Goal: Task Accomplishment & Management: Manage account settings

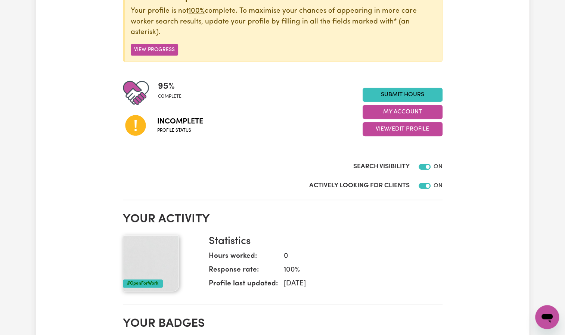
scroll to position [33, 0]
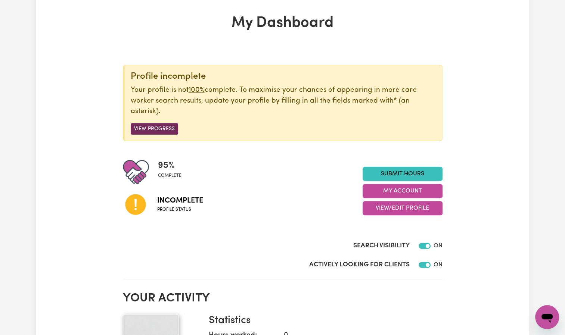
click at [158, 130] on button "View Progress" at bounding box center [154, 129] width 47 height 12
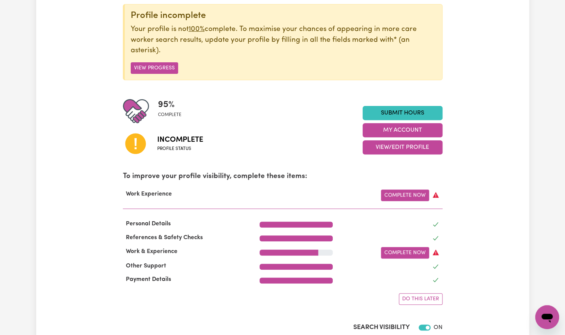
scroll to position [96, 0]
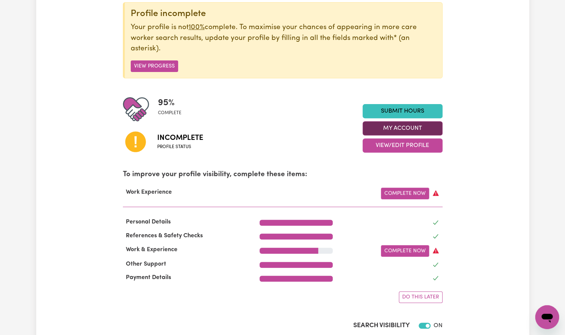
click at [399, 130] on button "My Account" at bounding box center [403, 128] width 80 height 14
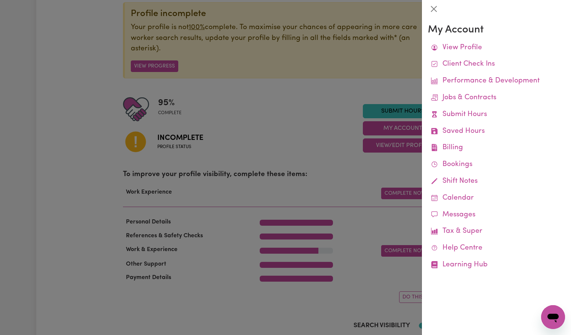
click at [308, 90] on div at bounding box center [285, 167] width 571 height 335
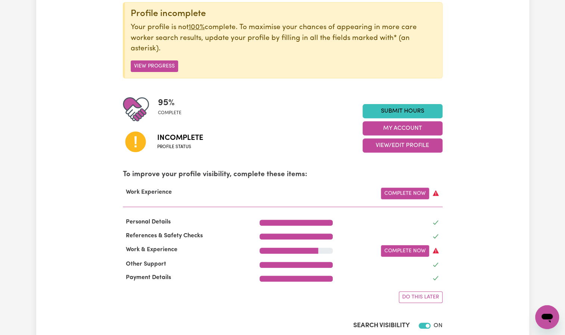
click at [185, 139] on span "Incomplete" at bounding box center [180, 138] width 46 height 11
click at [160, 108] on span "95 %" at bounding box center [170, 102] width 24 height 13
click at [163, 65] on button "View Progress" at bounding box center [154, 67] width 47 height 12
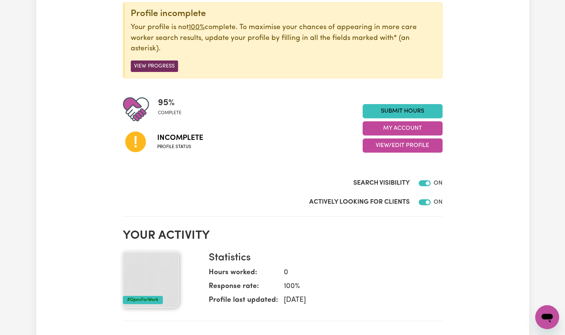
click at [163, 65] on button "View Progress" at bounding box center [154, 67] width 47 height 12
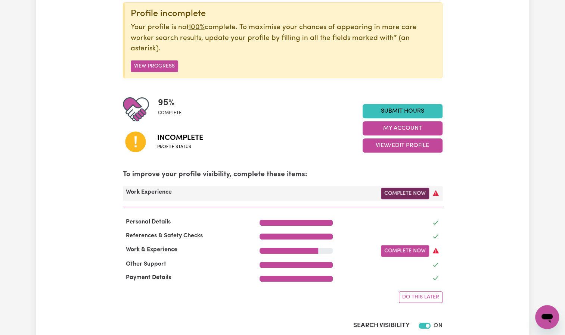
click at [409, 195] on link "Complete Now" at bounding box center [405, 194] width 48 height 12
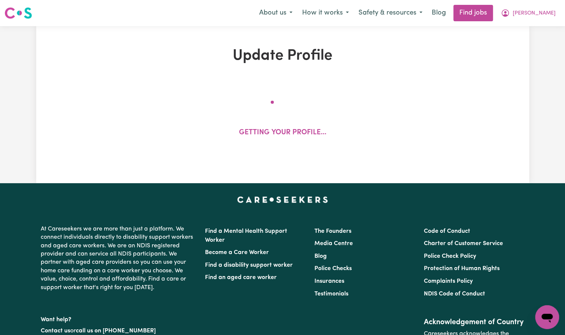
select select "Certificate III (Individual Support)"
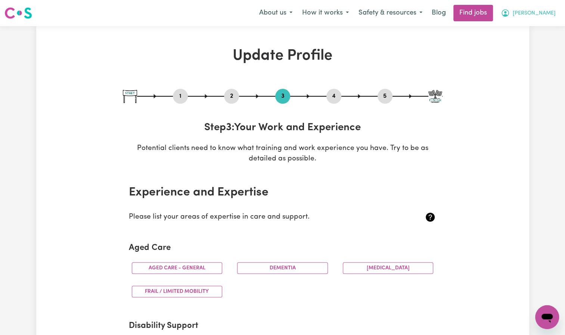
click at [541, 13] on span "[PERSON_NAME]" at bounding box center [534, 13] width 43 height 8
click at [524, 30] on link "My Account" at bounding box center [530, 29] width 59 height 14
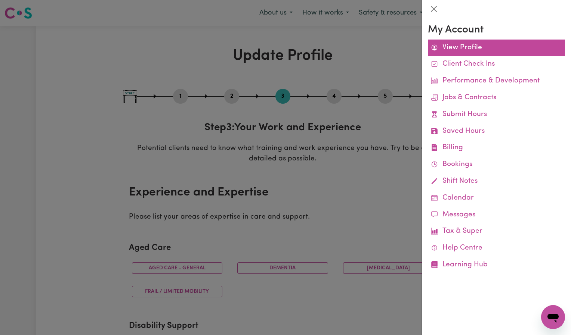
click at [483, 50] on link "View Profile" at bounding box center [496, 48] width 137 height 17
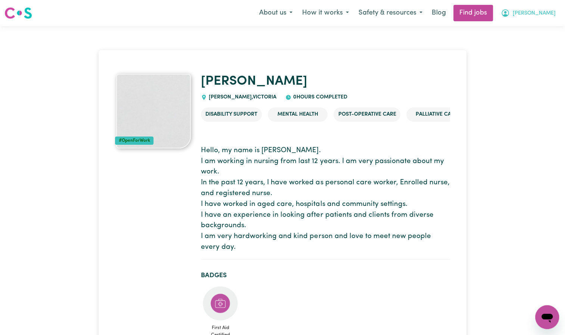
click at [536, 16] on span "[PERSON_NAME]" at bounding box center [534, 13] width 43 height 8
click at [531, 42] on link "My Dashboard" at bounding box center [530, 43] width 59 height 14
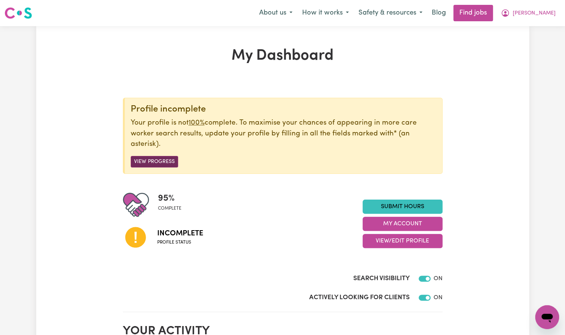
click at [166, 158] on button "View Progress" at bounding box center [154, 162] width 47 height 12
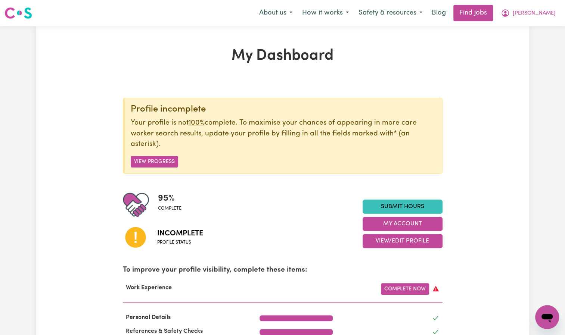
click at [179, 235] on span "Incomplete" at bounding box center [180, 233] width 46 height 11
click at [398, 241] on button "View/Edit Profile" at bounding box center [403, 241] width 80 height 14
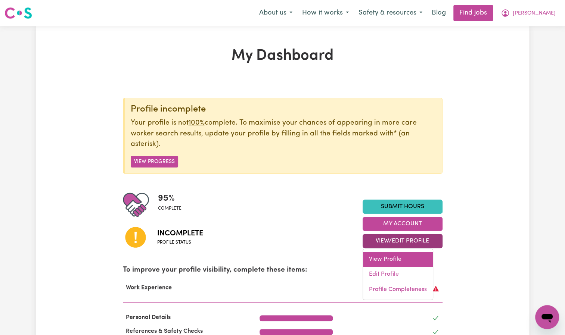
click at [394, 260] on link "View Profile" at bounding box center [398, 259] width 70 height 15
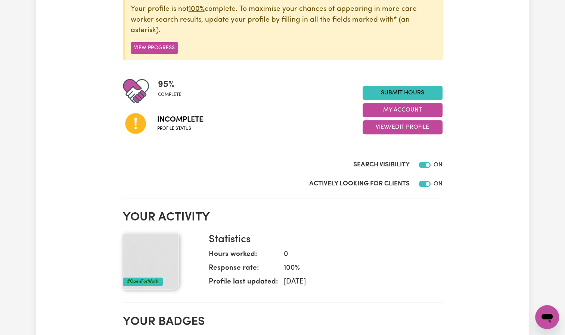
scroll to position [115, 0]
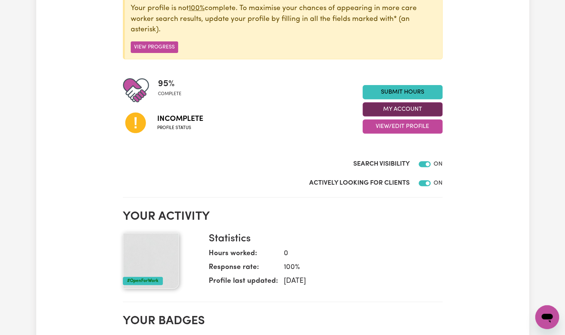
click at [419, 111] on button "My Account" at bounding box center [403, 109] width 80 height 14
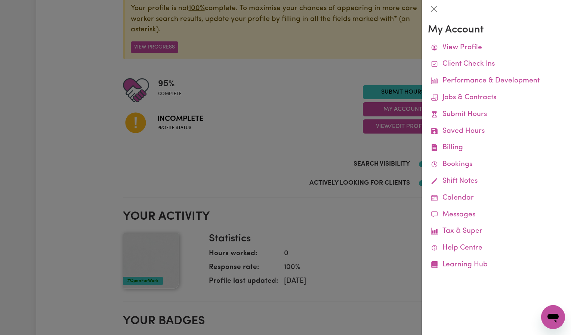
click at [412, 127] on div at bounding box center [285, 167] width 571 height 335
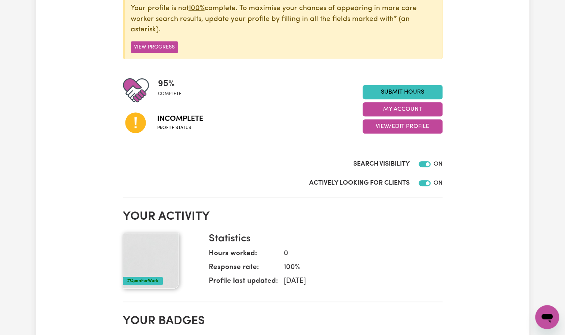
click at [412, 127] on button "View/Edit Profile" at bounding box center [403, 127] width 80 height 14
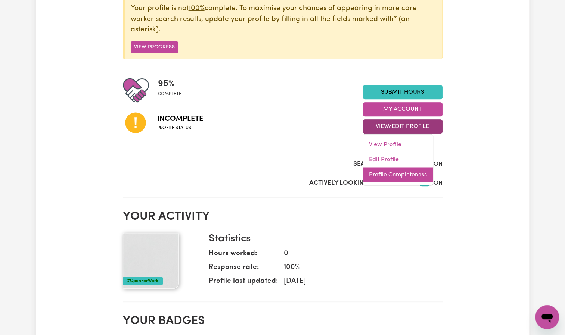
click at [394, 173] on link "Profile Completeness" at bounding box center [398, 175] width 70 height 15
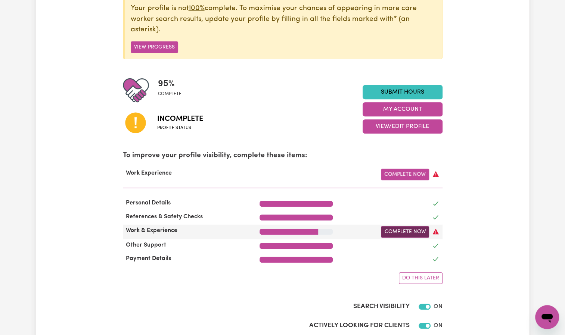
click at [403, 231] on link "Complete Now" at bounding box center [405, 232] width 48 height 12
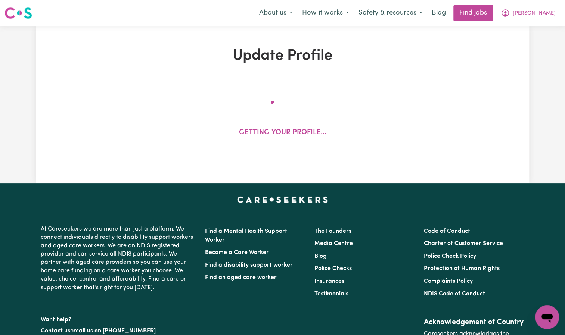
select select "Certificate III (Individual Support)"
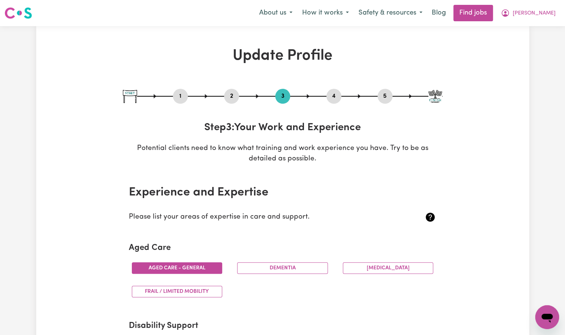
click at [204, 264] on button "Aged care - General" at bounding box center [177, 269] width 91 height 12
click at [198, 290] on button "Frail / limited mobility" at bounding box center [177, 292] width 91 height 12
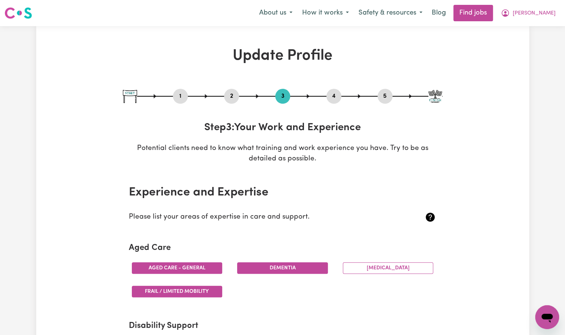
click at [286, 264] on button "Dementia" at bounding box center [282, 269] width 91 height 12
click at [365, 264] on button "[MEDICAL_DATA]" at bounding box center [388, 269] width 91 height 12
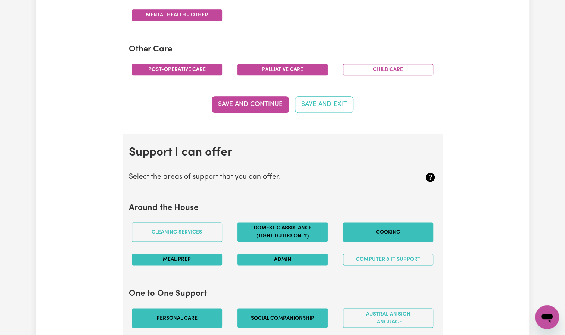
scroll to position [533, 0]
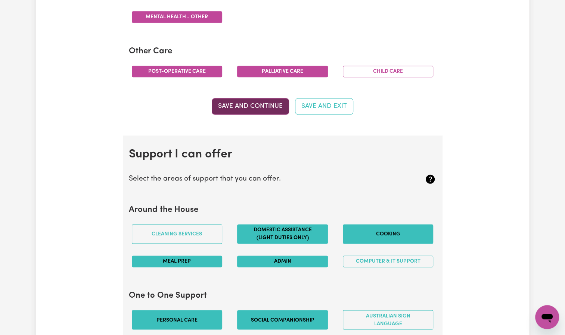
click at [243, 103] on button "Save and Continue" at bounding box center [250, 106] width 77 height 16
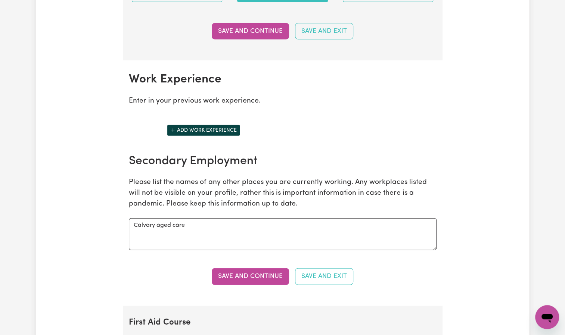
scroll to position [993, 0]
click at [255, 26] on button "Save and Continue" at bounding box center [250, 31] width 77 height 16
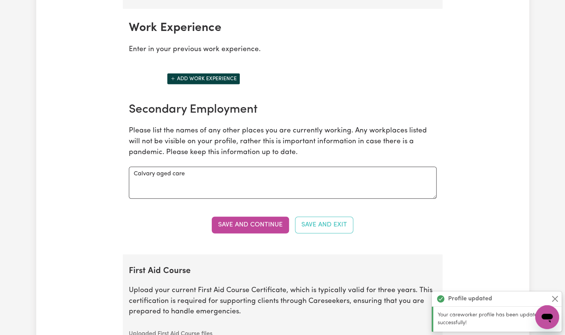
scroll to position [1050, 0]
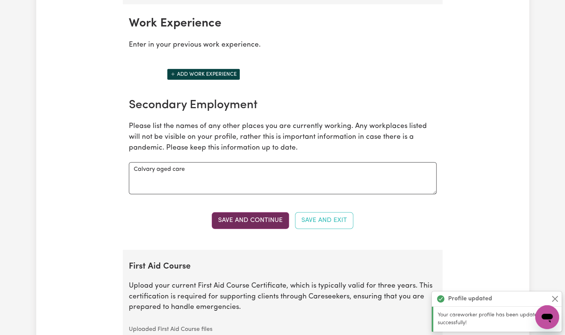
click at [238, 216] on button "Save and Continue" at bounding box center [250, 221] width 77 height 16
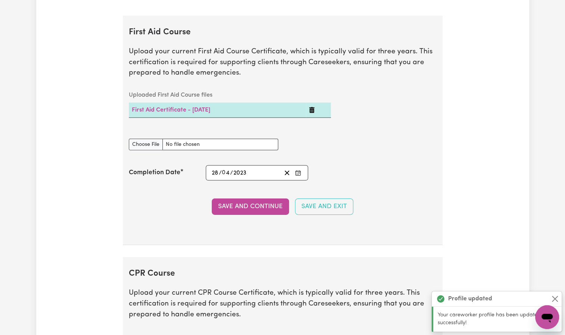
scroll to position [1294, 0]
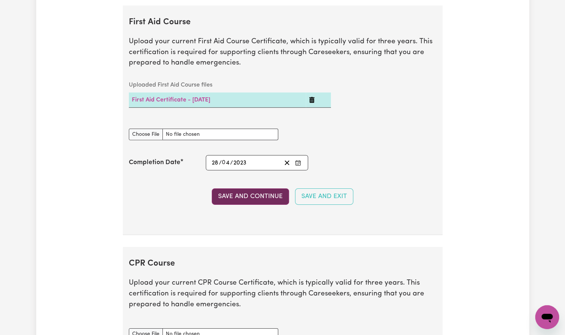
click at [249, 192] on button "Save and Continue" at bounding box center [250, 197] width 77 height 16
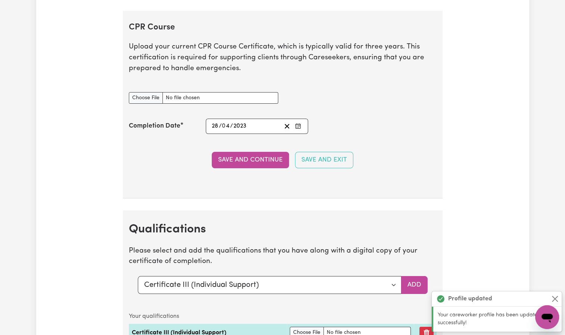
scroll to position [1535, 0]
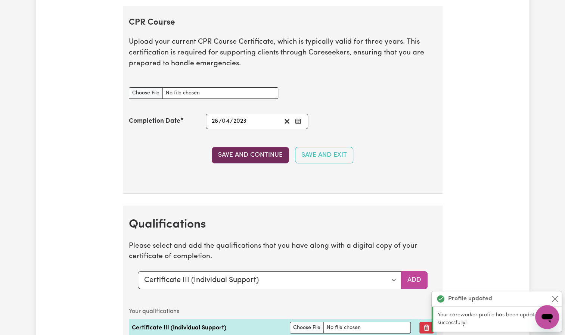
click at [255, 147] on button "Save and Continue" at bounding box center [250, 155] width 77 height 16
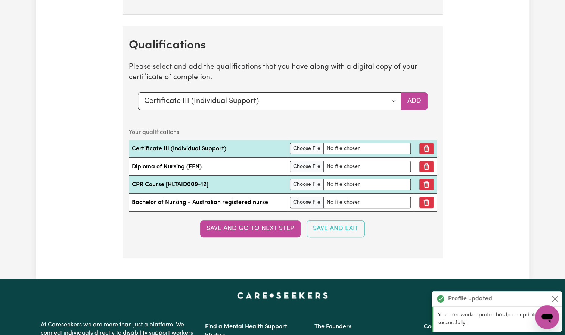
scroll to position [1735, 0]
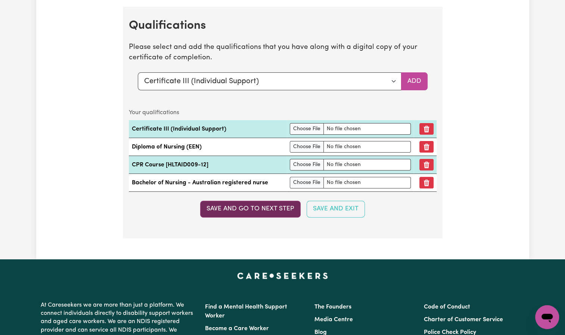
click at [253, 207] on button "Save and go to next step" at bounding box center [250, 209] width 100 height 16
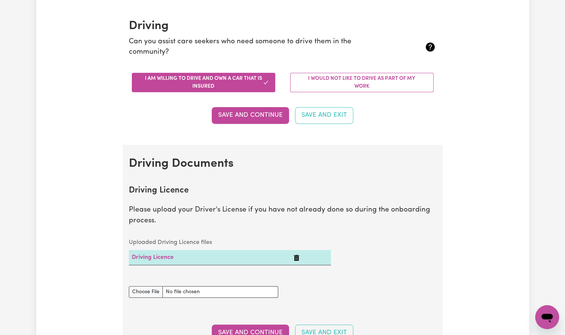
scroll to position [165, 0]
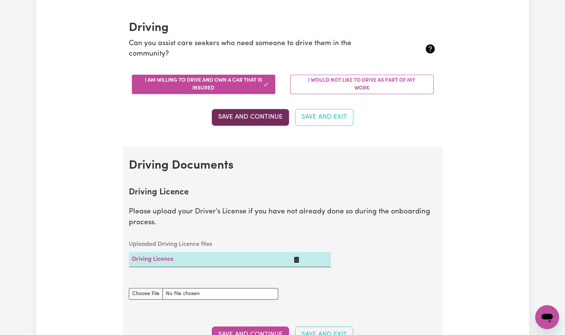
click at [269, 119] on button "Save and Continue" at bounding box center [250, 117] width 77 height 16
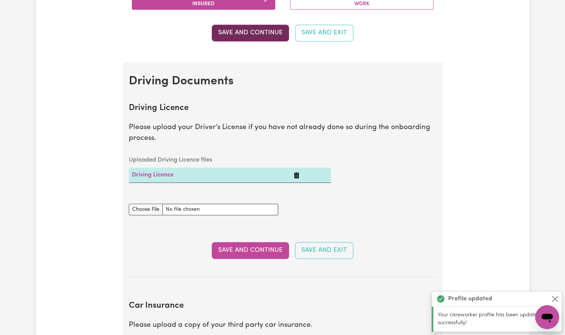
scroll to position [340, 0]
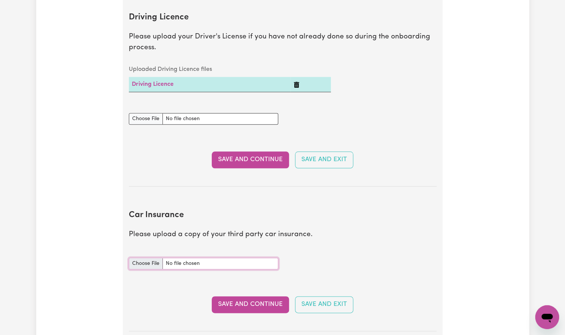
click at [141, 261] on input "Car Insurance document" at bounding box center [203, 264] width 149 height 12
type input "C:\fakepath\121416112_1_Insurance_Certificate.pdf"
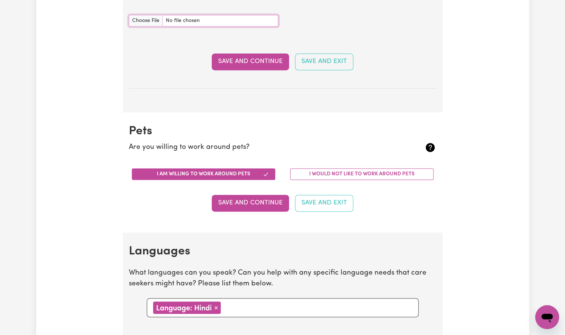
scroll to position [588, 0]
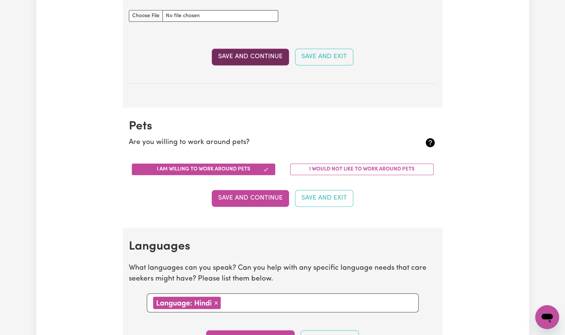
click at [257, 55] on button "Save and Continue" at bounding box center [250, 57] width 77 height 16
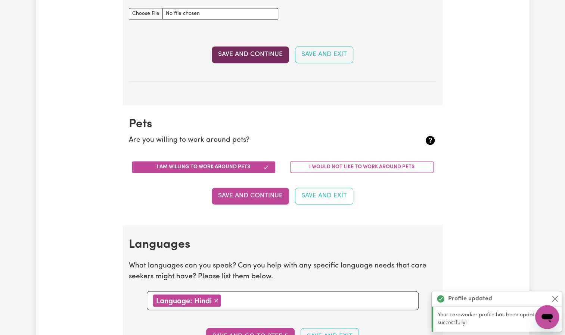
scroll to position [694, 0]
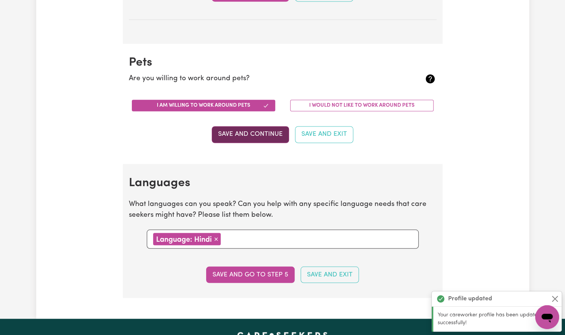
click at [257, 130] on button "Save and Continue" at bounding box center [250, 134] width 77 height 16
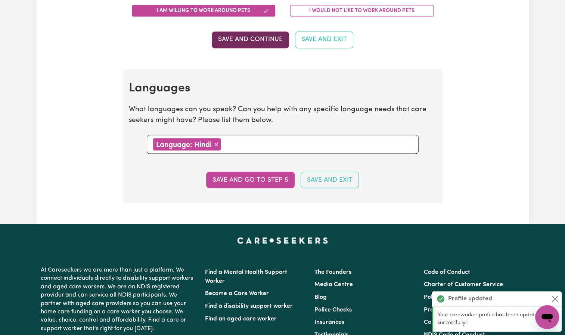
scroll to position [856, 0]
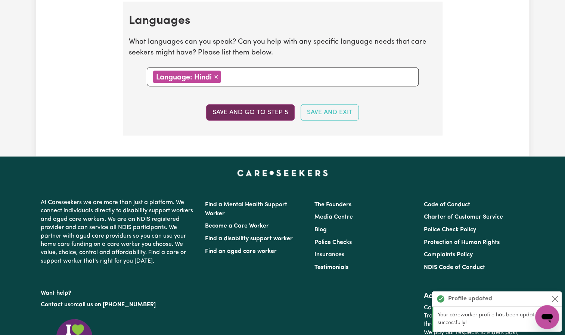
click at [261, 109] on button "Save and go to step 5" at bounding box center [250, 113] width 89 height 16
select select "I am providing services privately on my own"
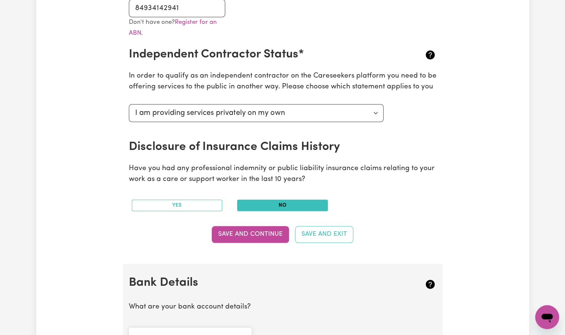
scroll to position [248, 0]
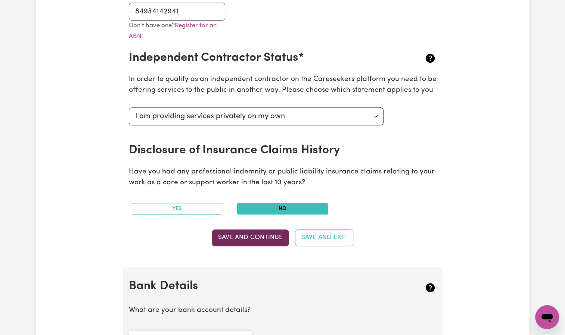
click at [249, 238] on button "Save and Continue" at bounding box center [250, 238] width 77 height 16
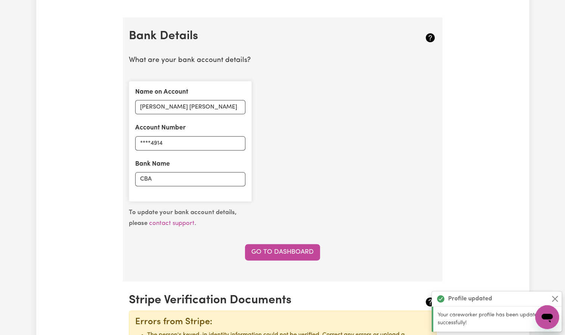
scroll to position [515, 0]
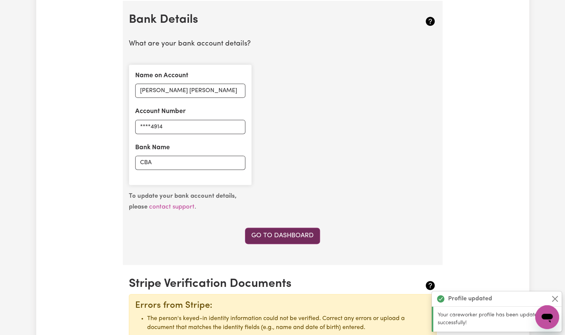
click at [287, 234] on link "Go to Dashboard" at bounding box center [282, 236] width 75 height 16
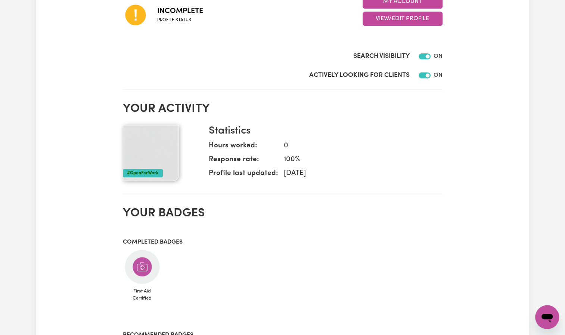
scroll to position [221, 0]
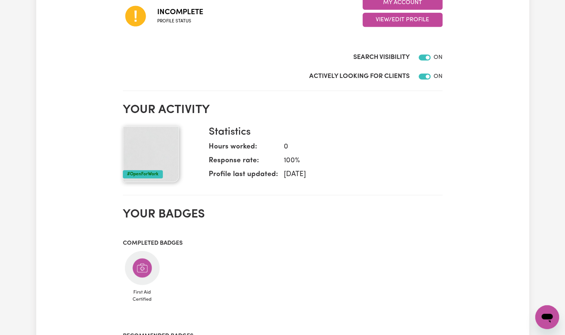
click at [138, 176] on div "#OpenForWork" at bounding box center [143, 174] width 40 height 8
click at [418, 22] on button "View/Edit Profile" at bounding box center [403, 20] width 80 height 14
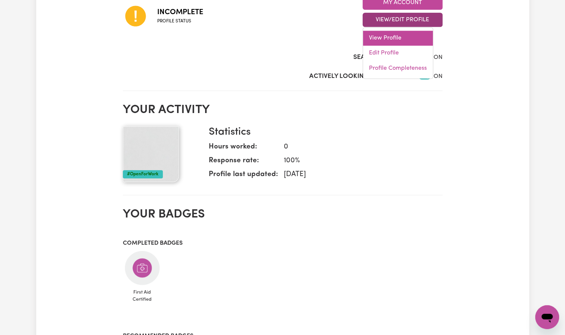
click at [395, 35] on link "View Profile" at bounding box center [398, 38] width 70 height 15
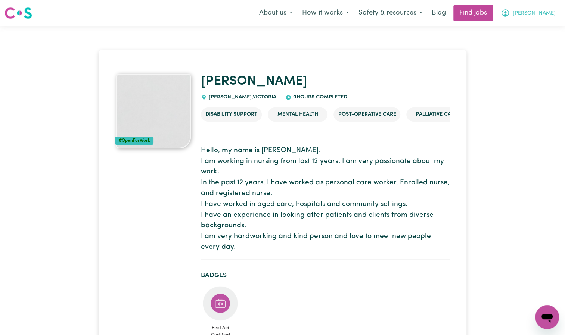
click at [542, 13] on span "[PERSON_NAME]" at bounding box center [534, 13] width 43 height 8
click at [533, 28] on link "My Account" at bounding box center [530, 29] width 59 height 14
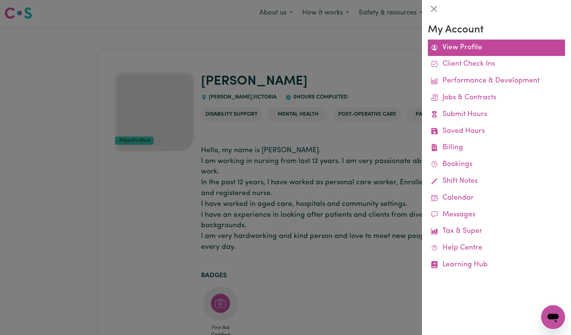
click at [486, 48] on link "View Profile" at bounding box center [496, 48] width 137 height 17
